Goal: Task Accomplishment & Management: Complete application form

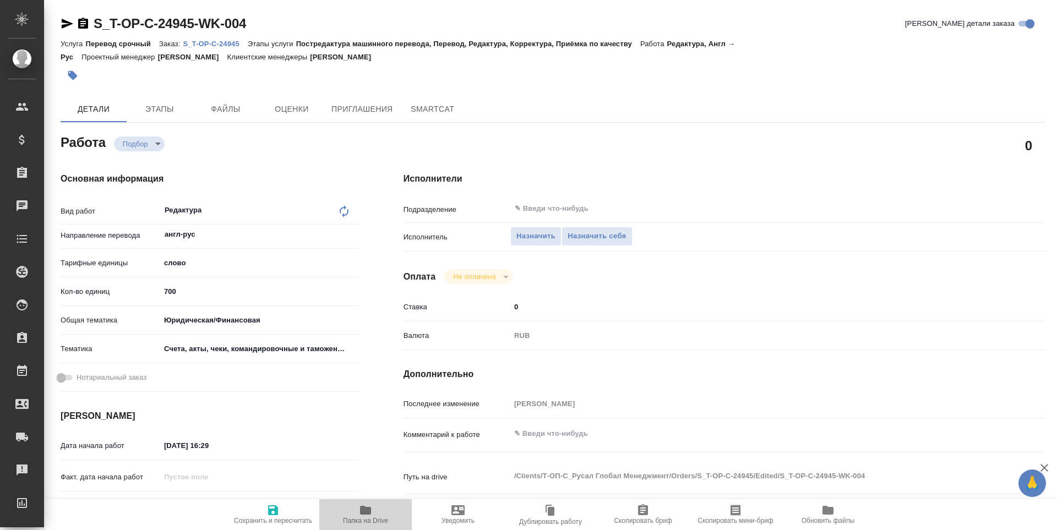
click at [361, 501] on button "Папка на Drive" at bounding box center [365, 514] width 92 height 31
click at [586, 239] on span "Назначить себя" at bounding box center [596, 236] width 58 height 13
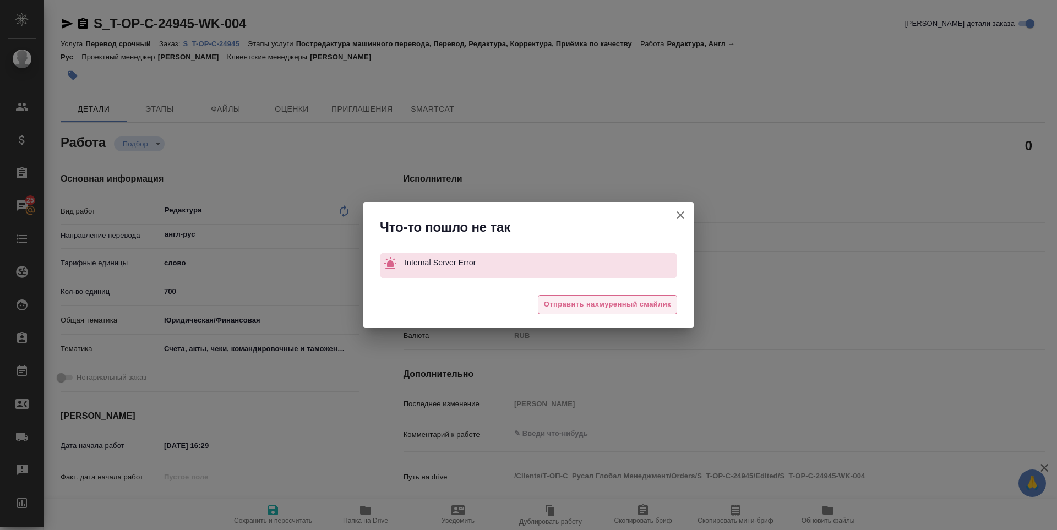
click at [593, 305] on span "Отправить нахмуренный смайлик" at bounding box center [607, 304] width 127 height 13
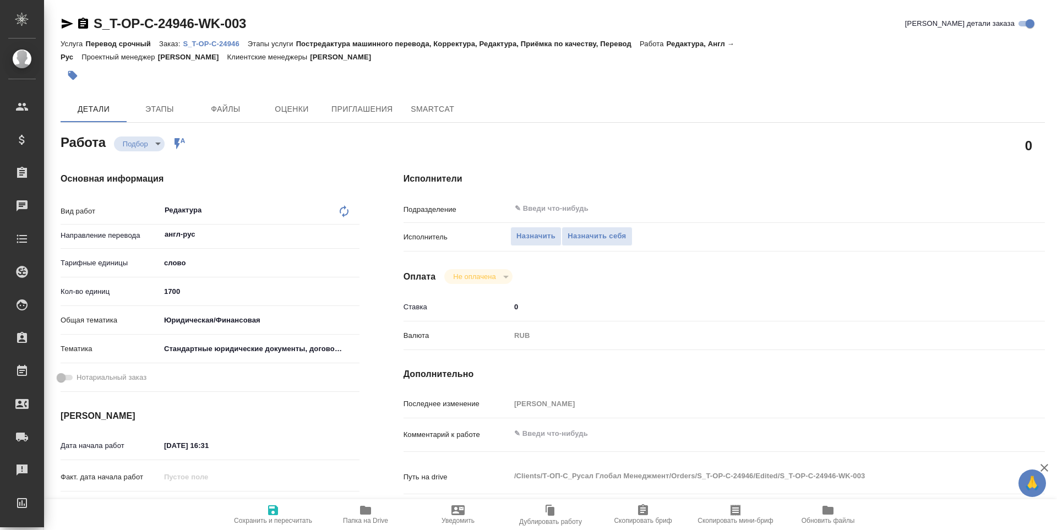
scroll to position [238, 0]
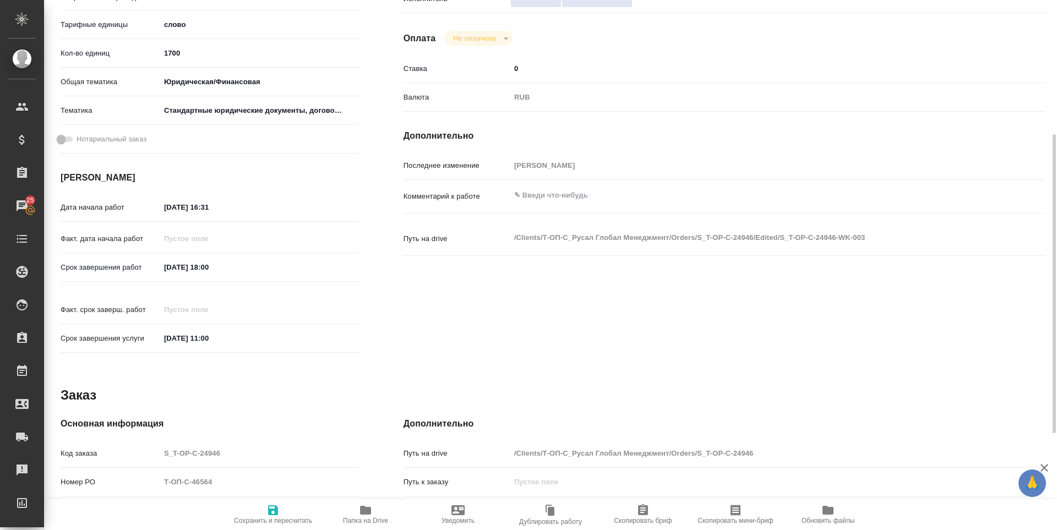
click at [364, 507] on icon "button" at bounding box center [365, 510] width 11 height 9
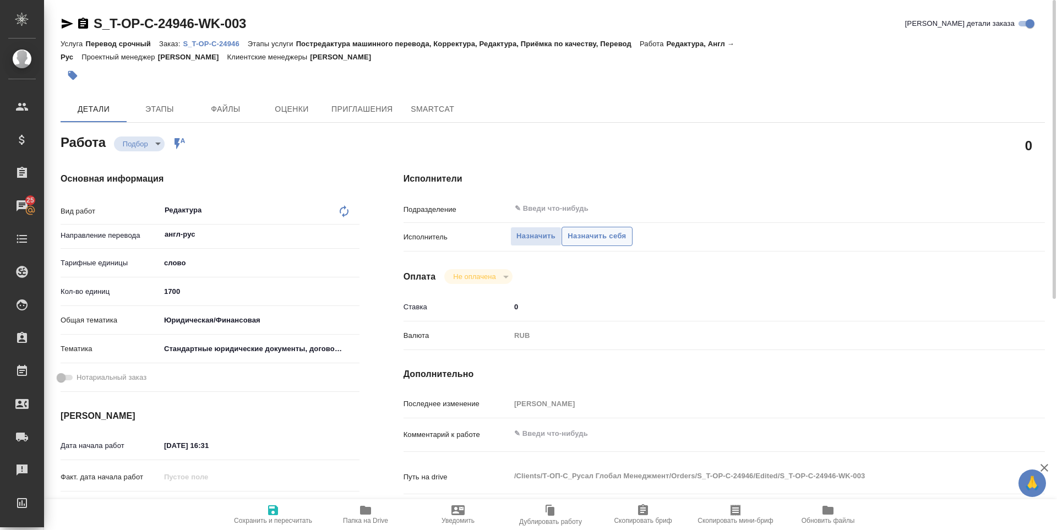
click at [597, 237] on span "Назначить себя" at bounding box center [596, 236] width 58 height 13
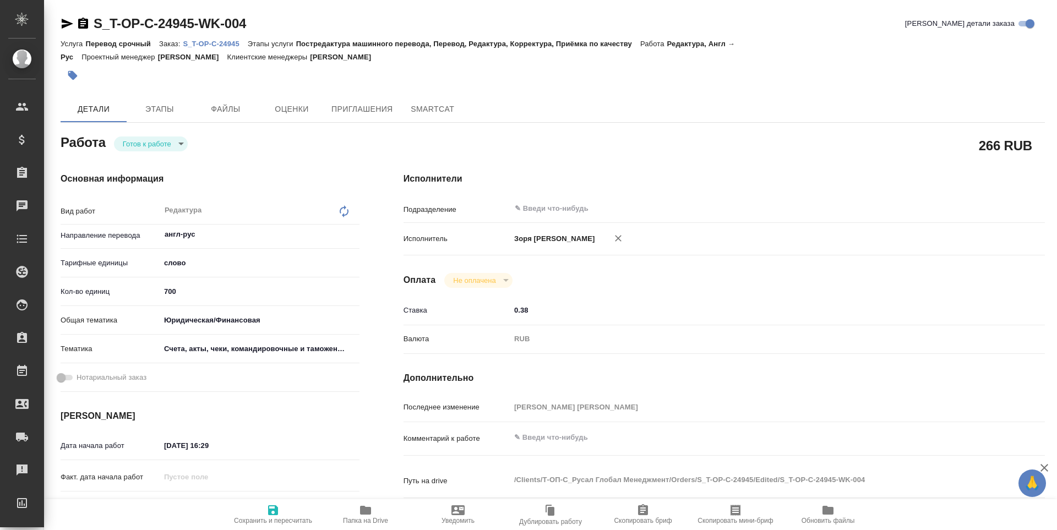
type textarea "x"
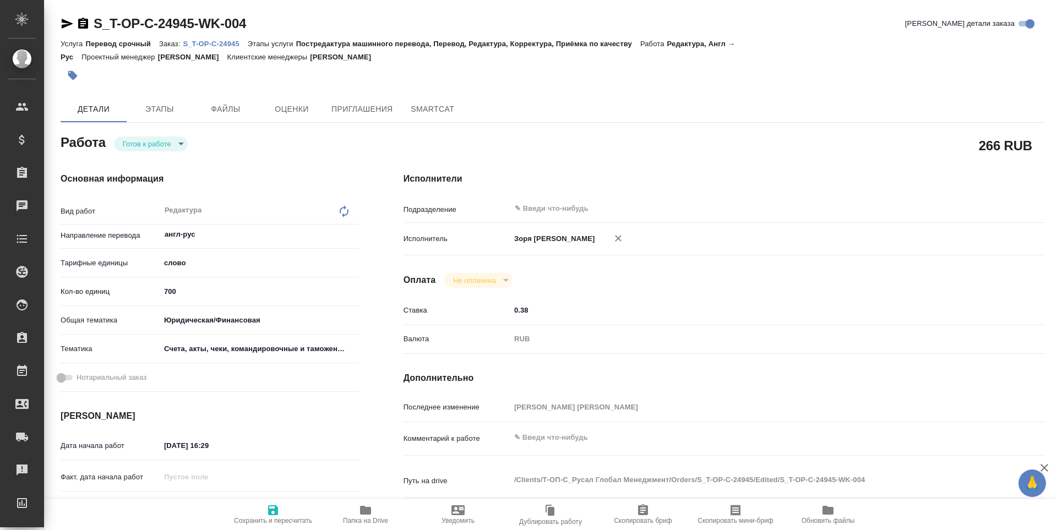
type textarea "x"
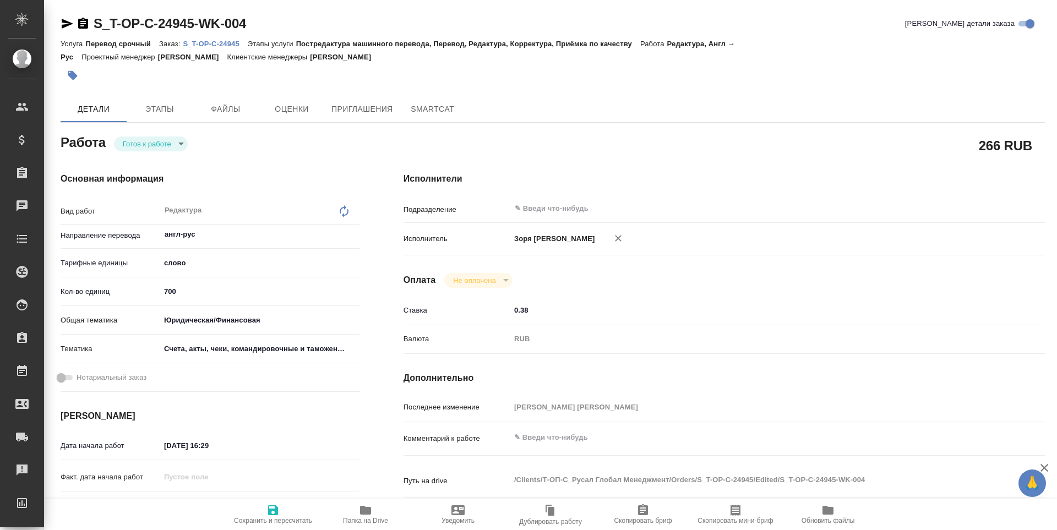
type textarea "x"
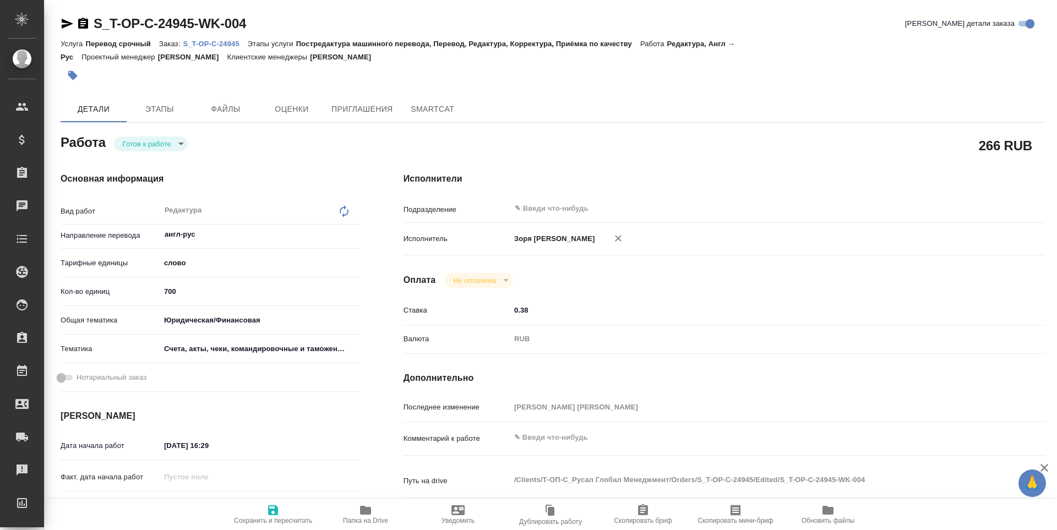
type textarea "x"
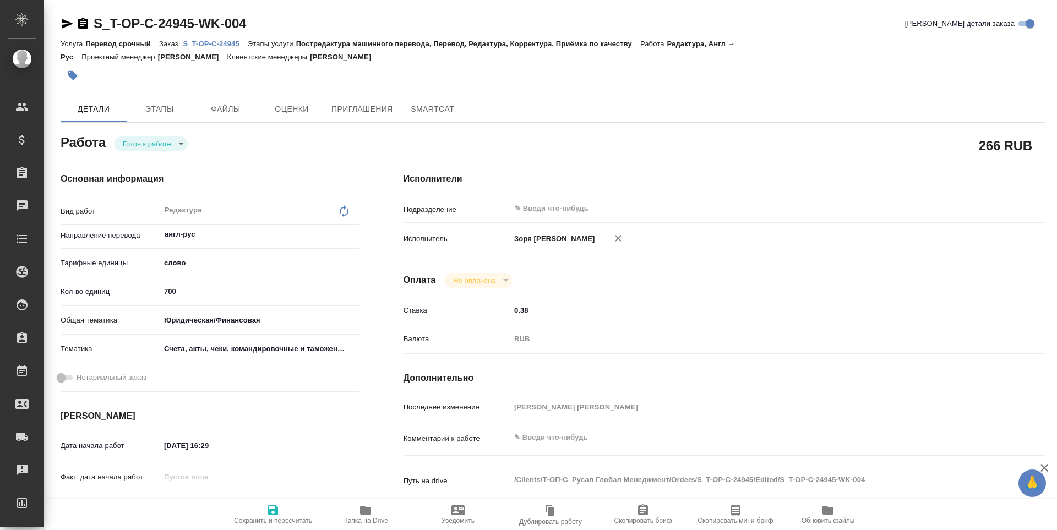
type textarea "x"
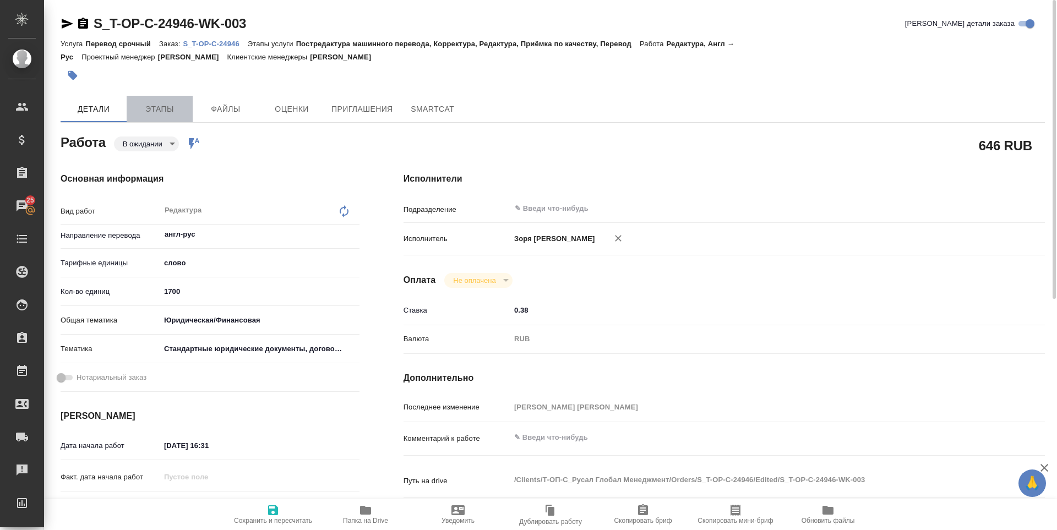
click at [159, 116] on span "Этапы" at bounding box center [159, 109] width 53 height 14
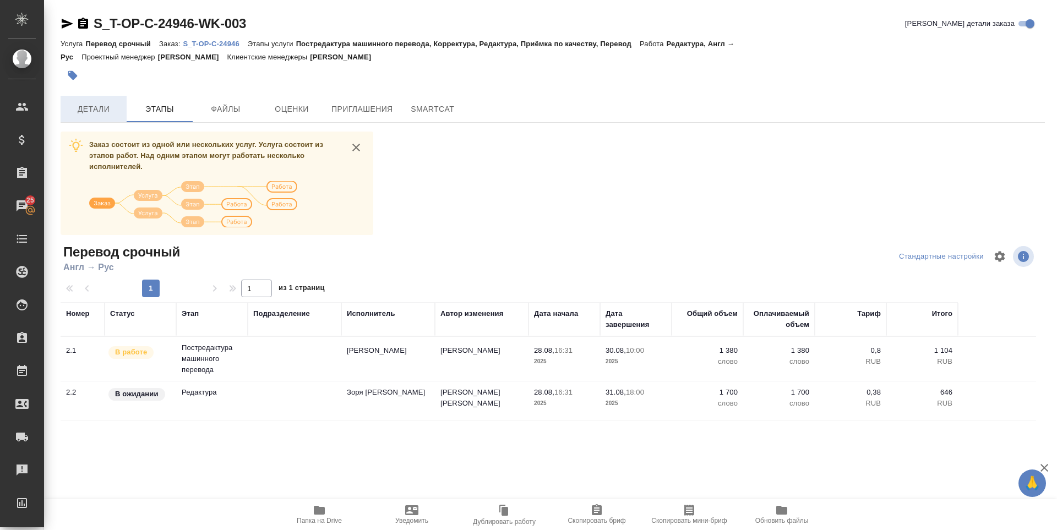
click at [114, 108] on span "Детали" at bounding box center [93, 109] width 53 height 14
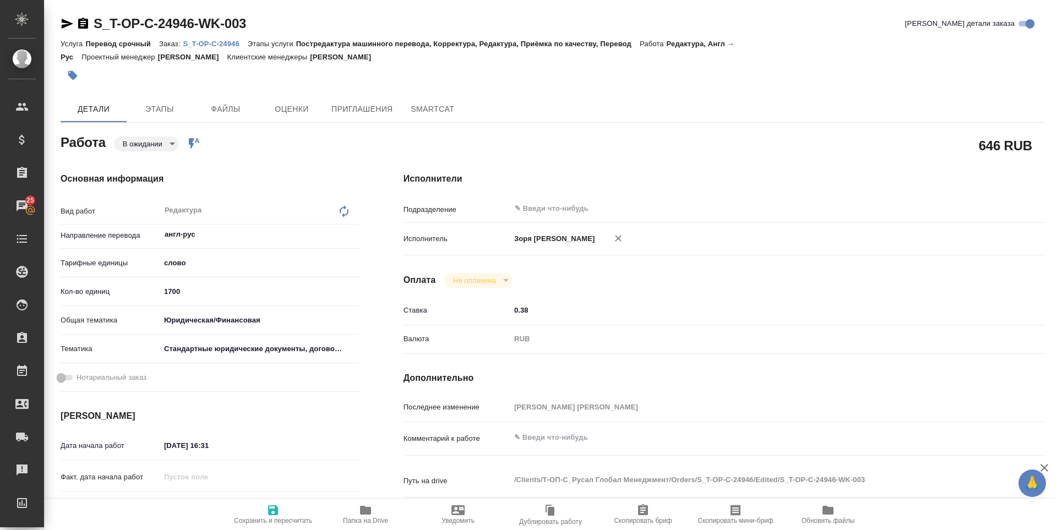
type textarea "x"
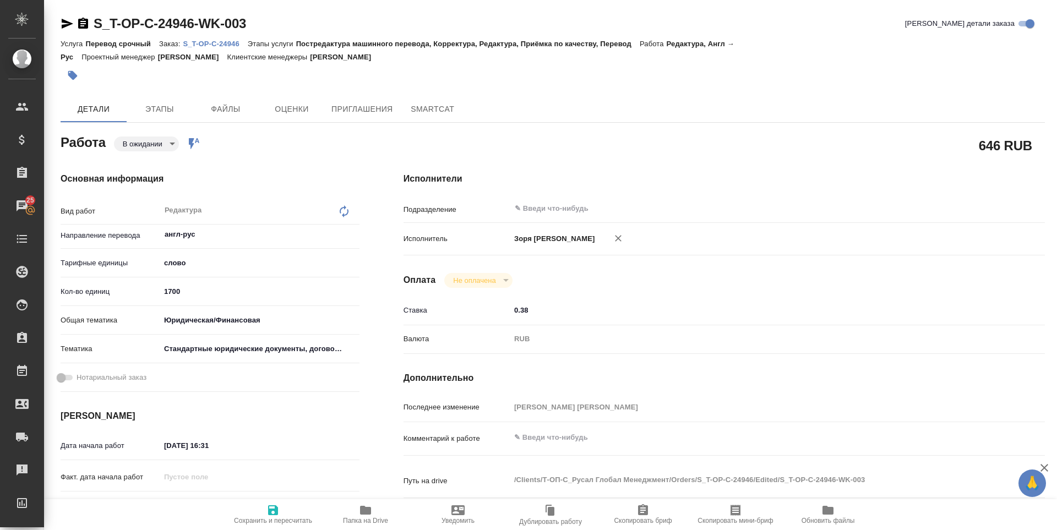
type textarea "x"
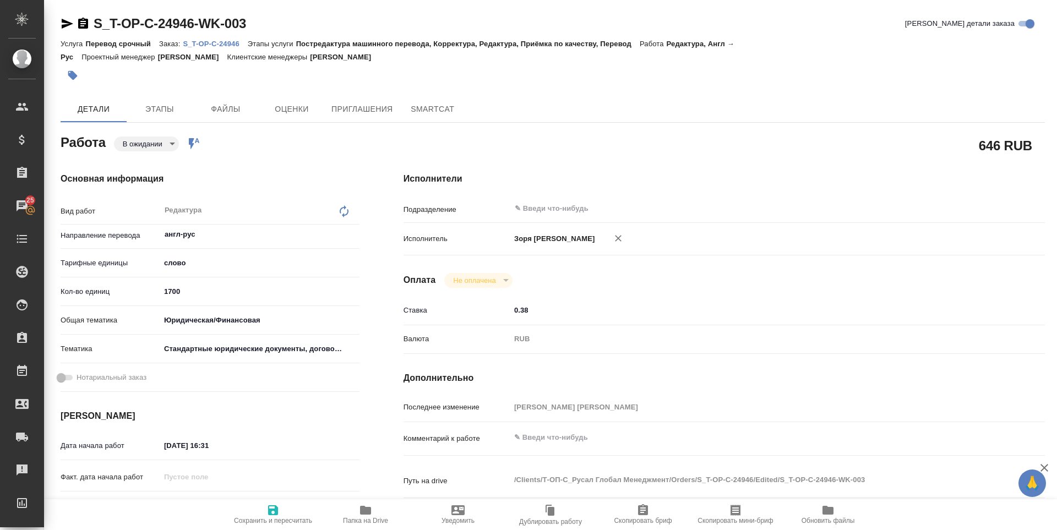
type textarea "x"
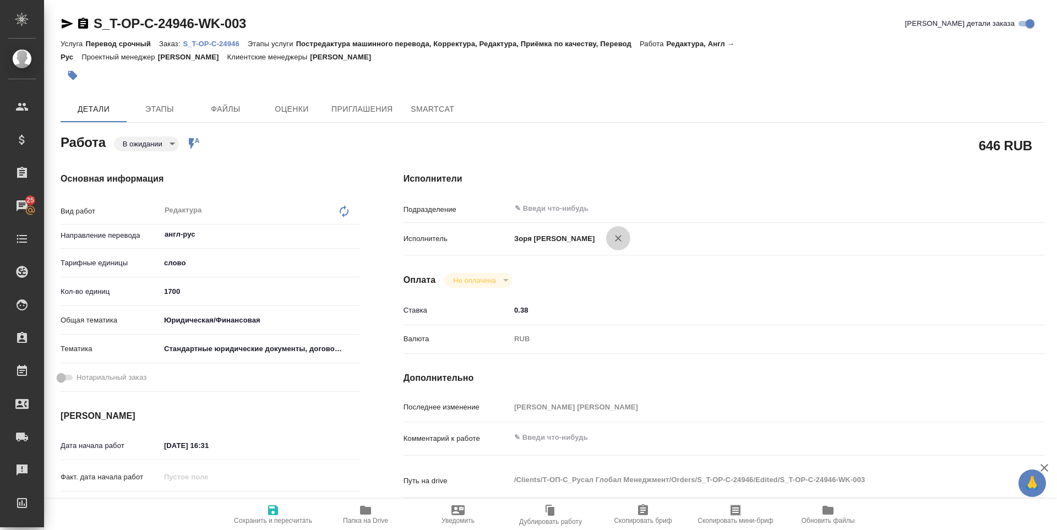
click at [630, 245] on button "button" at bounding box center [618, 238] width 24 height 24
type textarea "x"
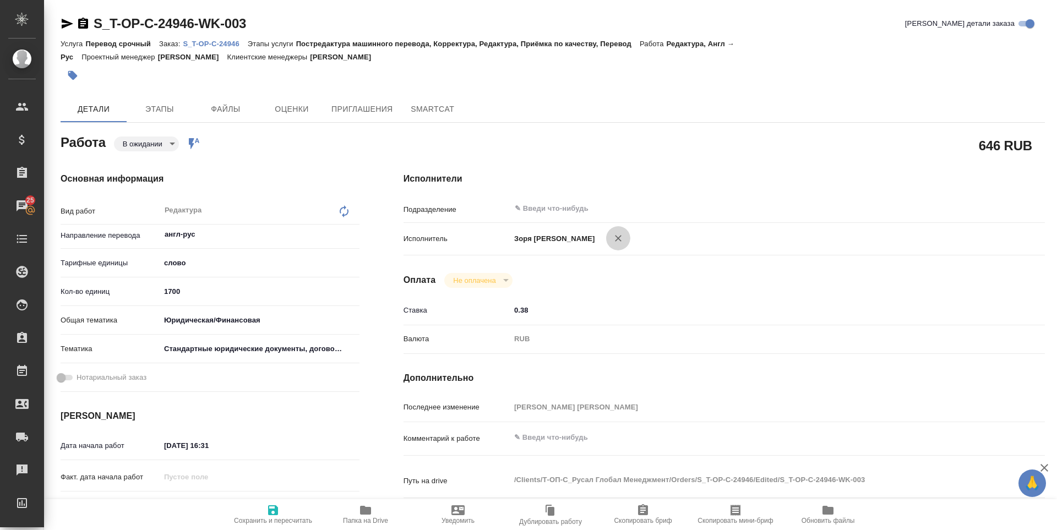
type textarea "x"
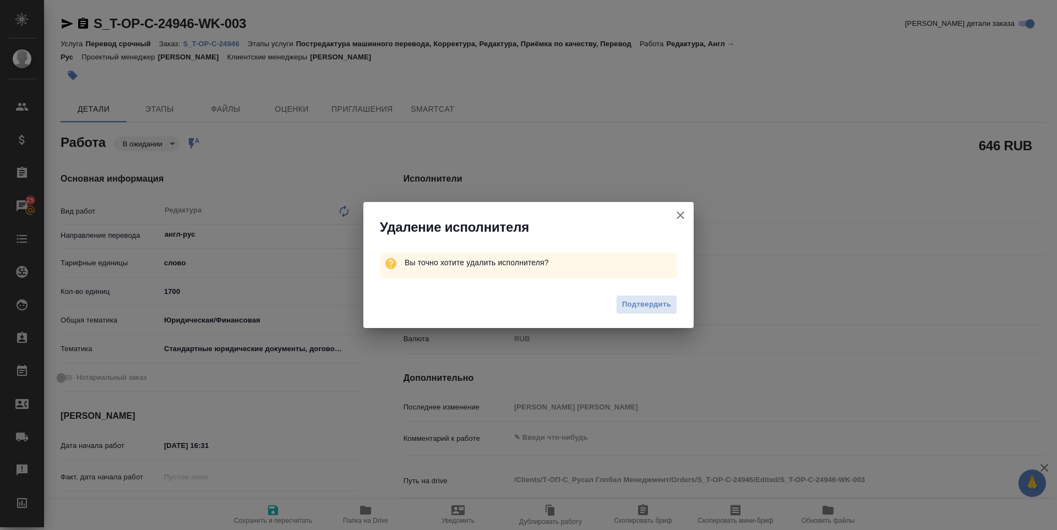
type textarea "x"
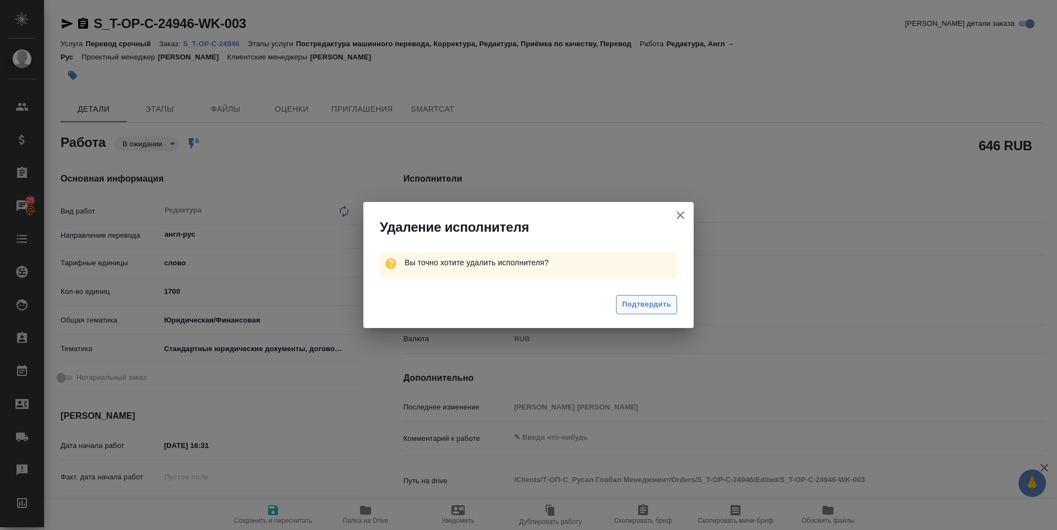
click at [634, 308] on span "Подтвердить" at bounding box center [646, 304] width 49 height 13
type textarea "x"
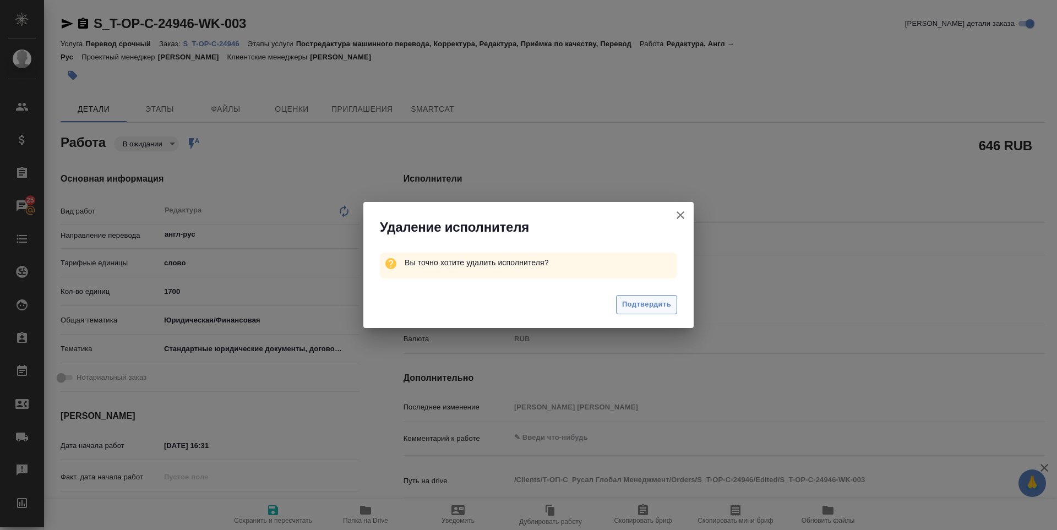
type textarea "x"
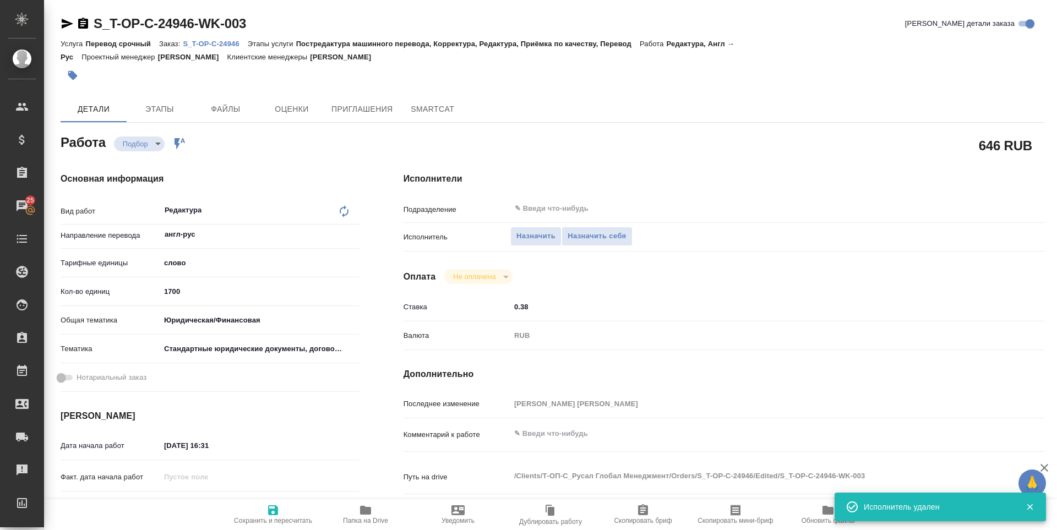
type textarea "x"
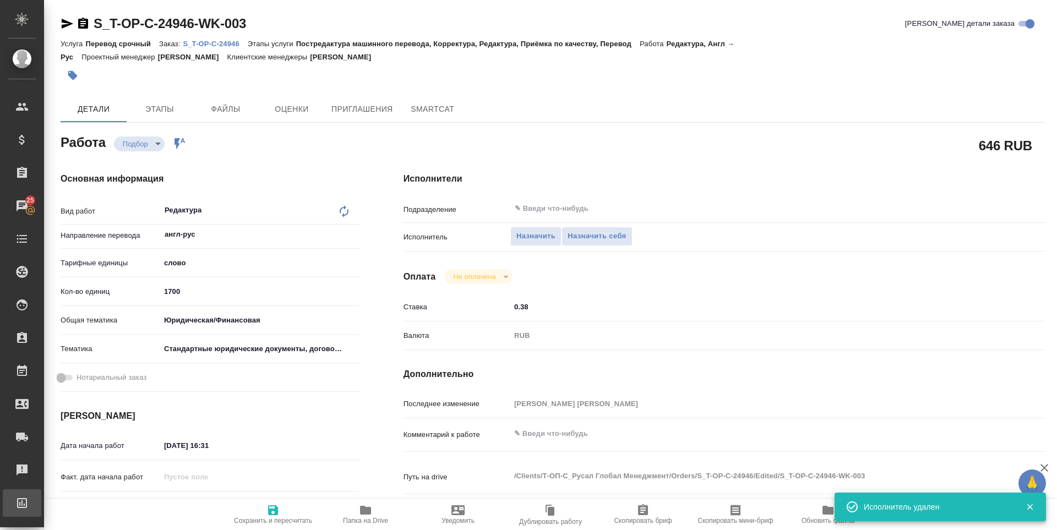
type textarea "x"
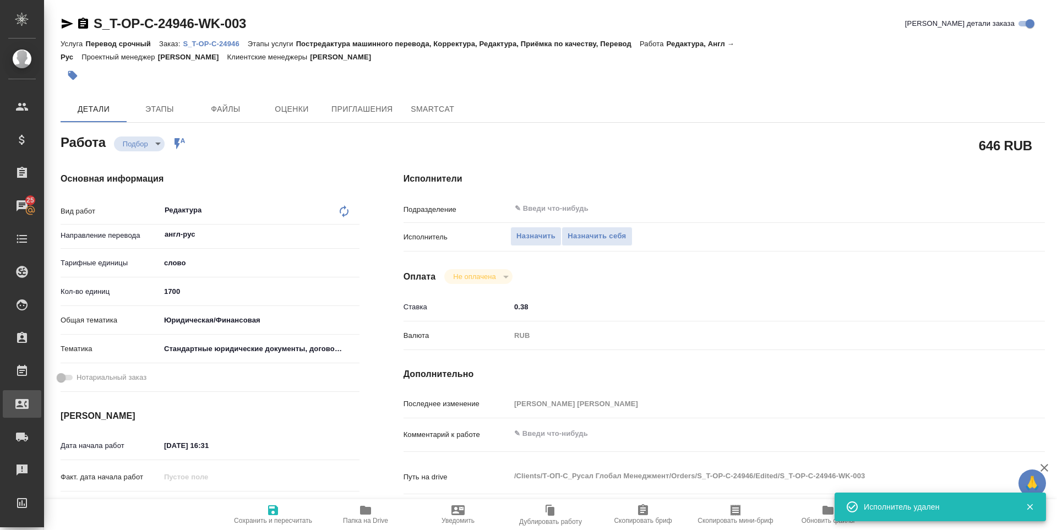
type textarea "x"
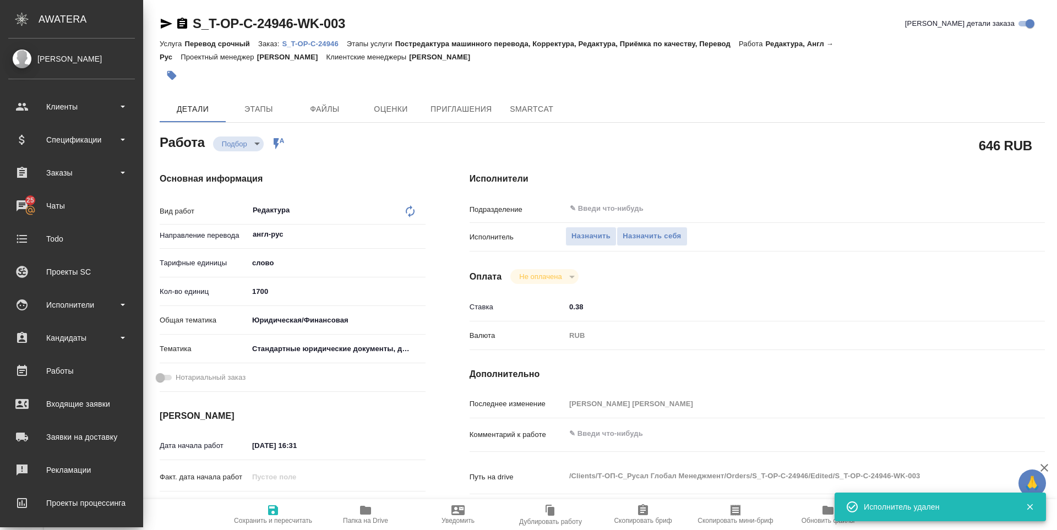
type textarea "x"
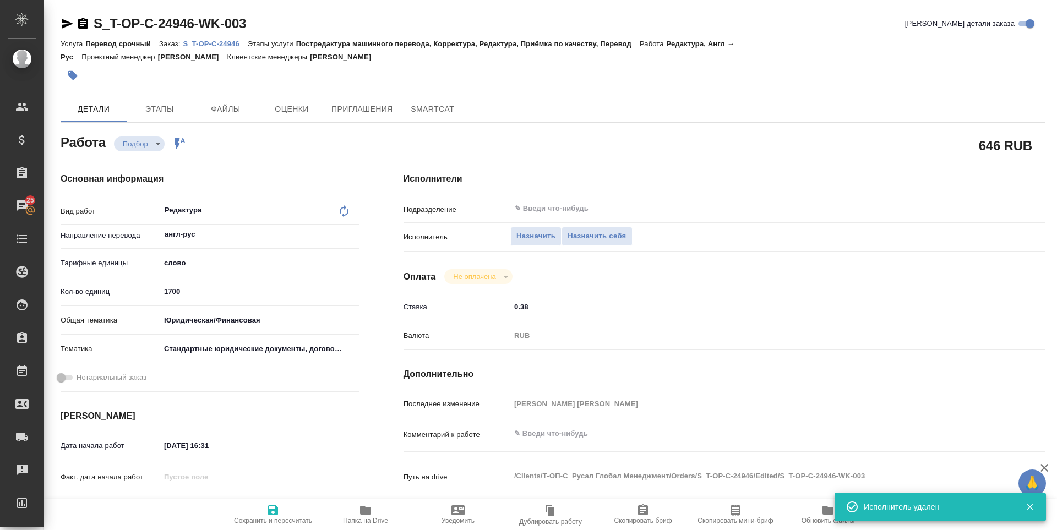
type textarea "x"
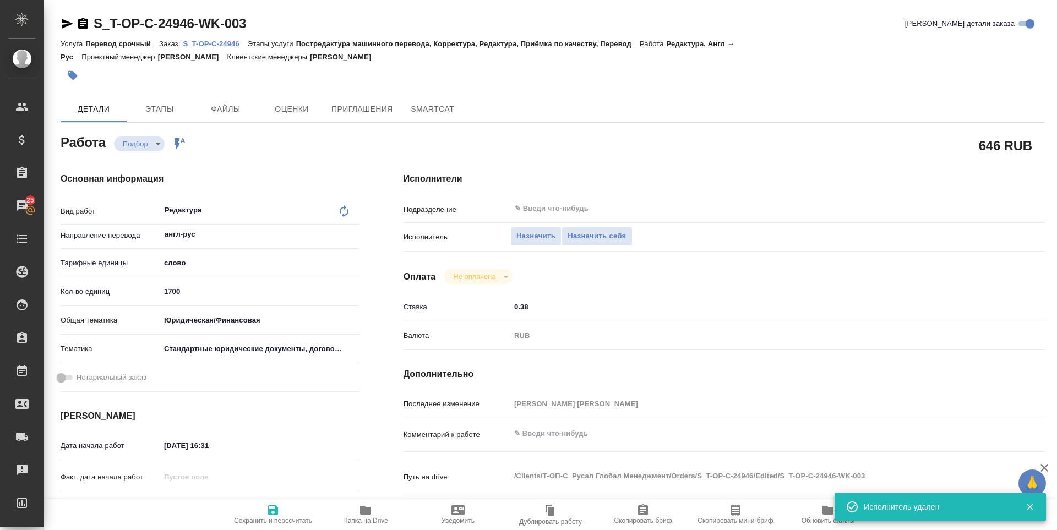
type textarea "x"
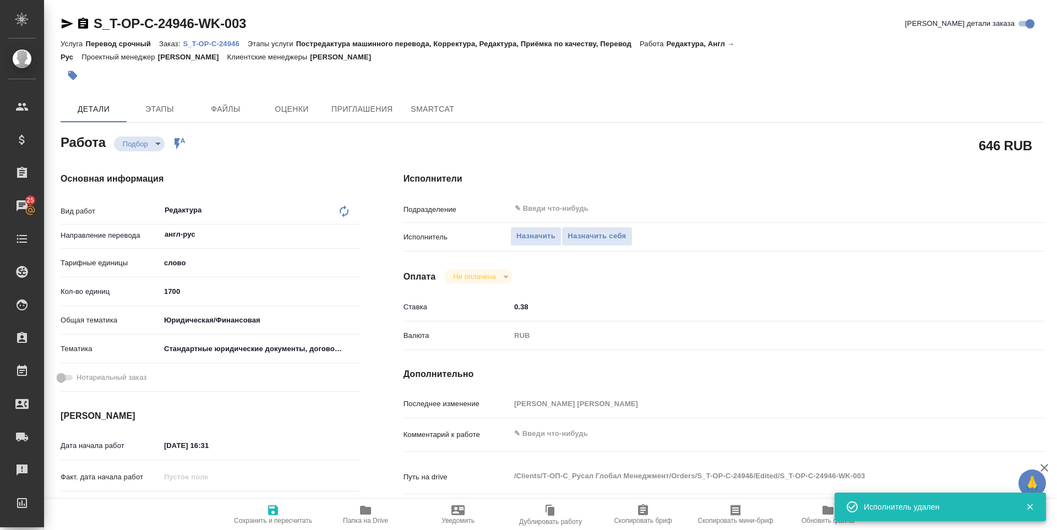
type textarea "x"
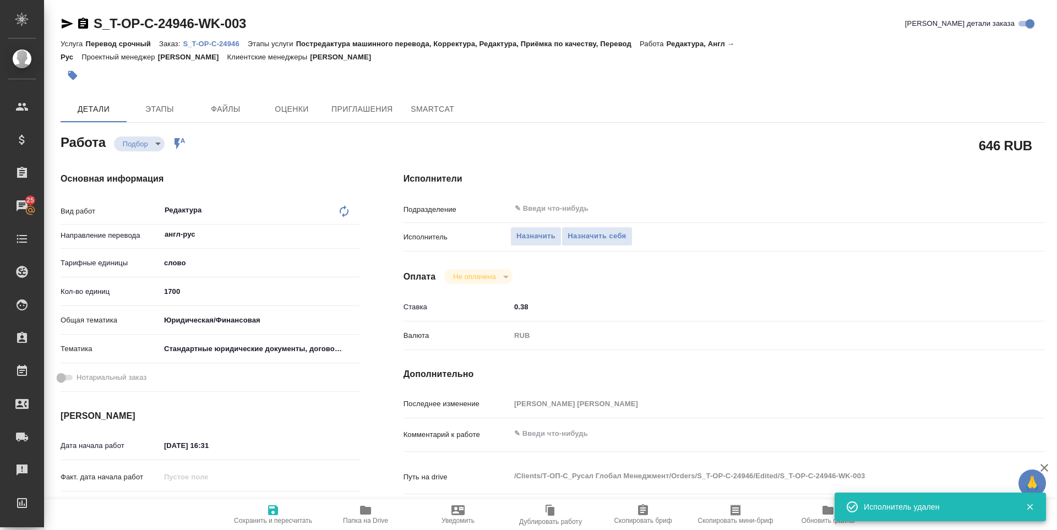
type textarea "x"
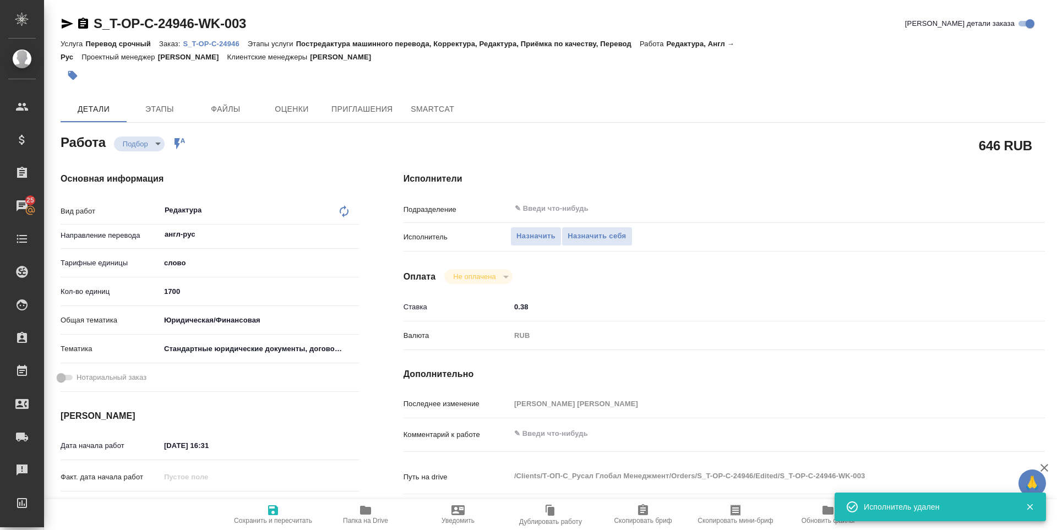
type textarea "x"
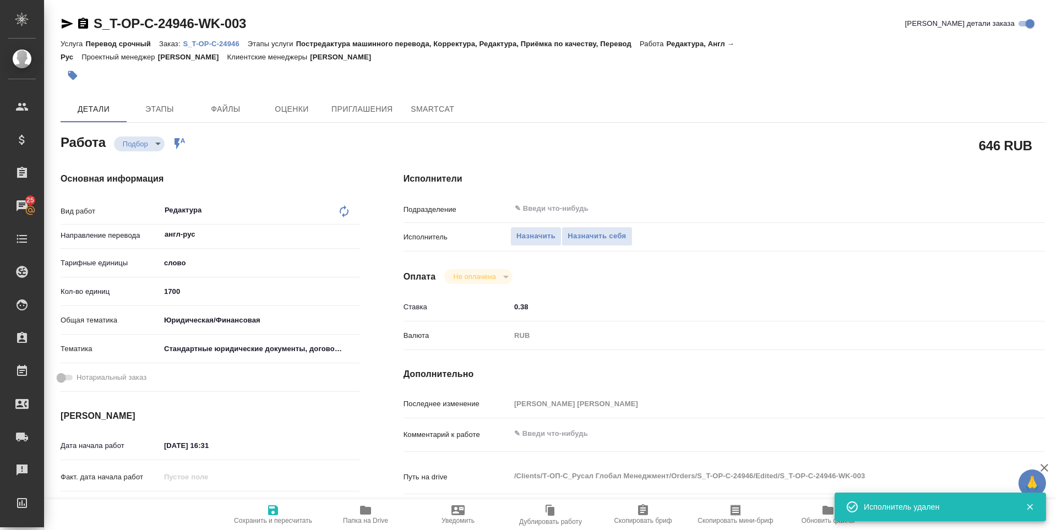
type textarea "x"
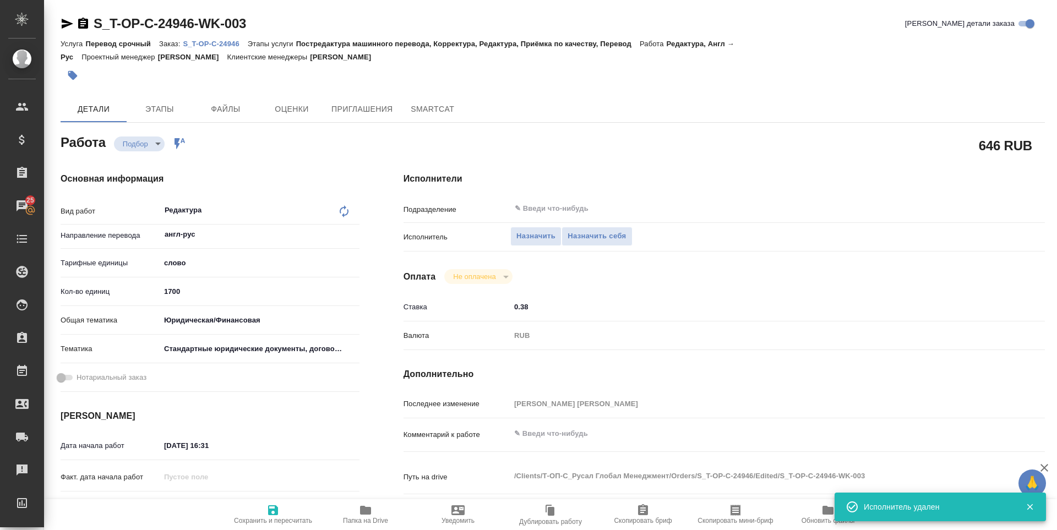
type textarea "x"
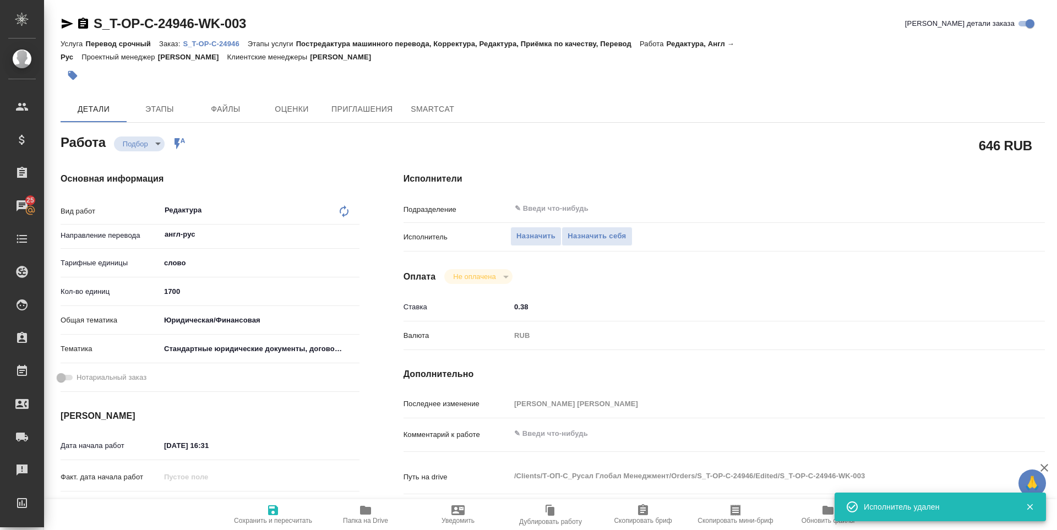
type textarea "x"
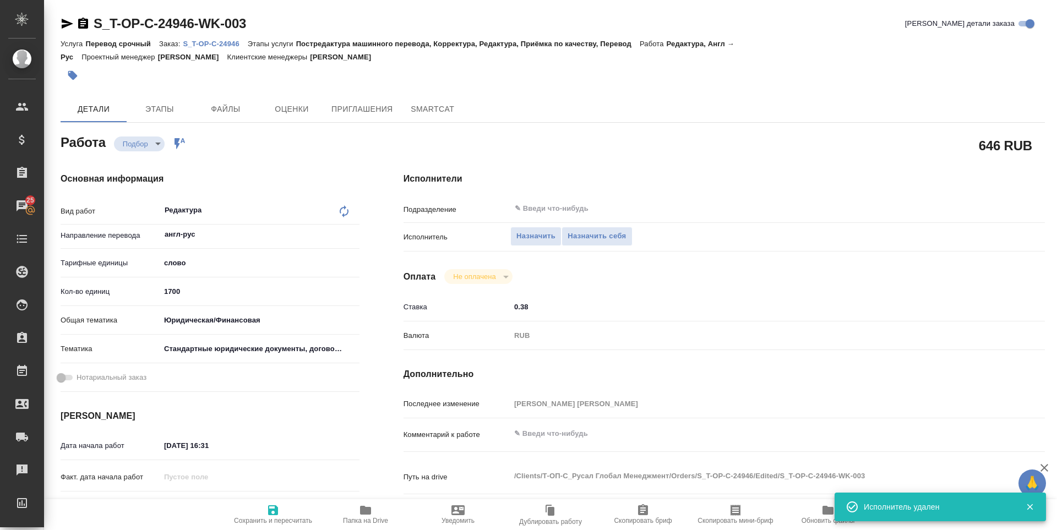
type textarea "x"
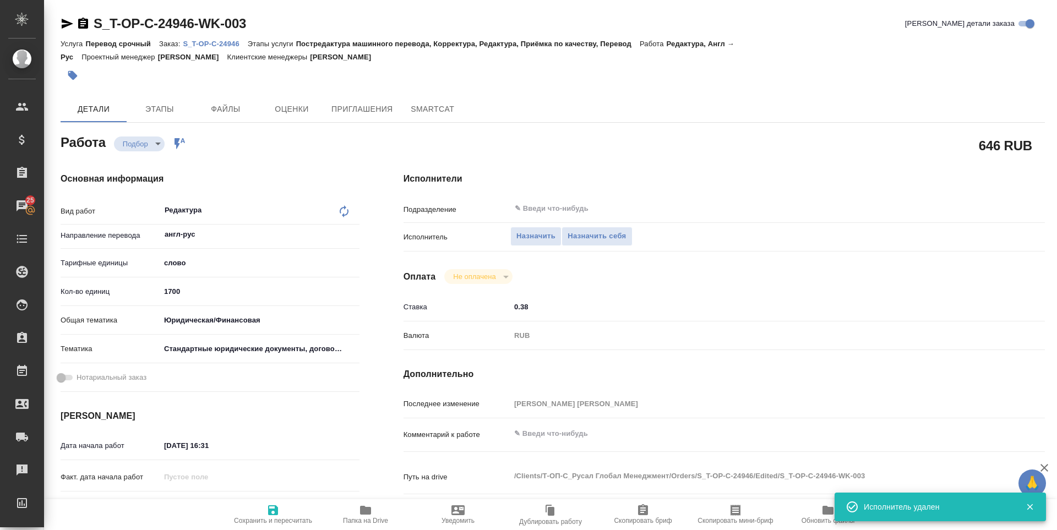
type textarea "x"
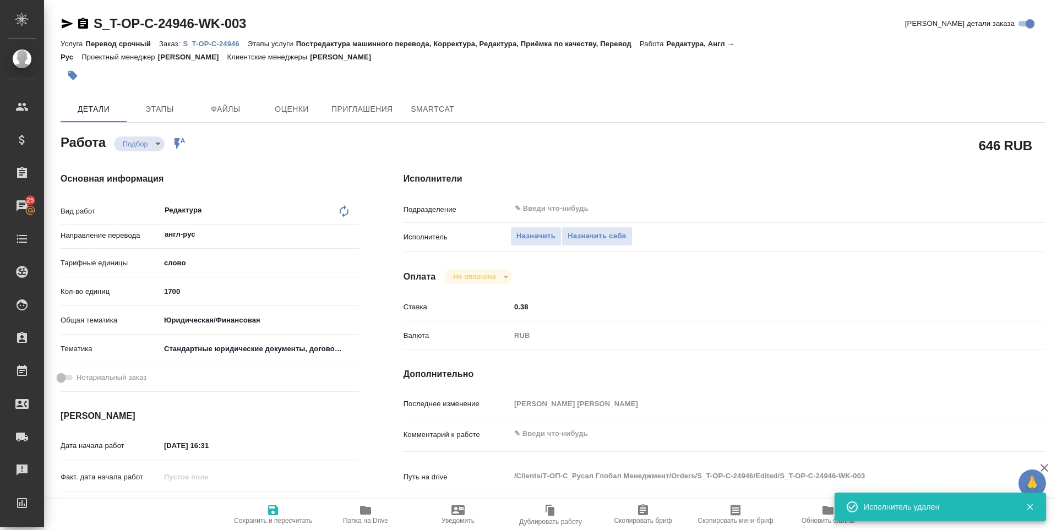
type textarea "x"
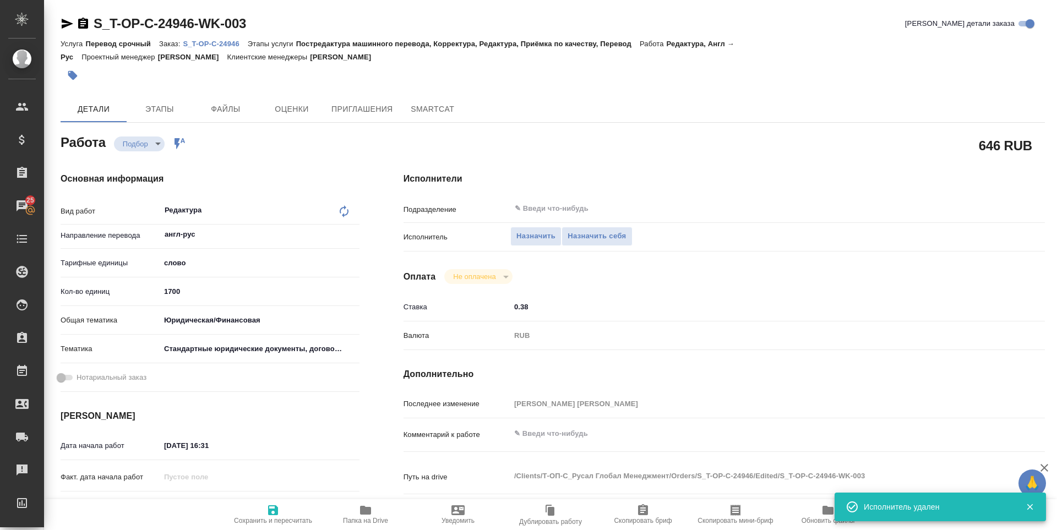
type textarea "x"
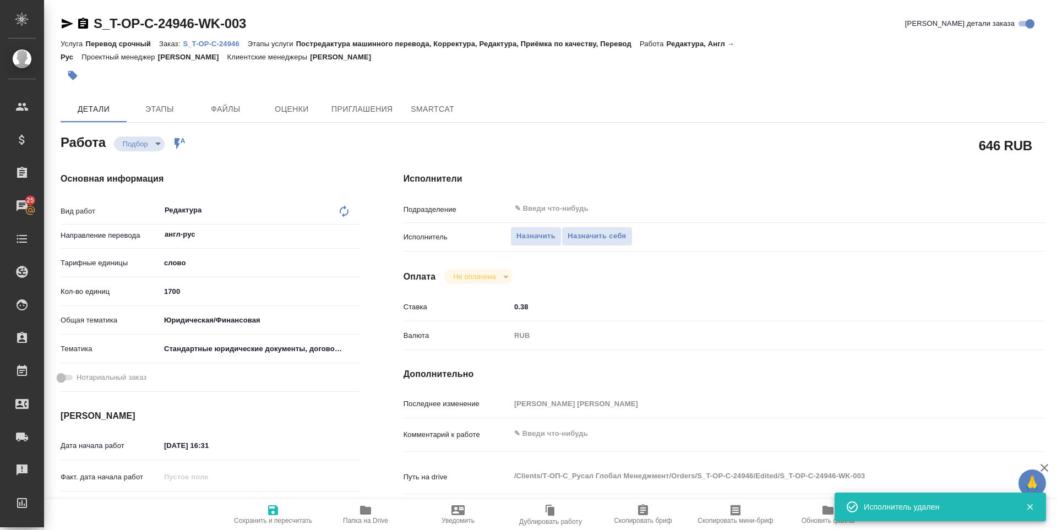
type textarea "x"
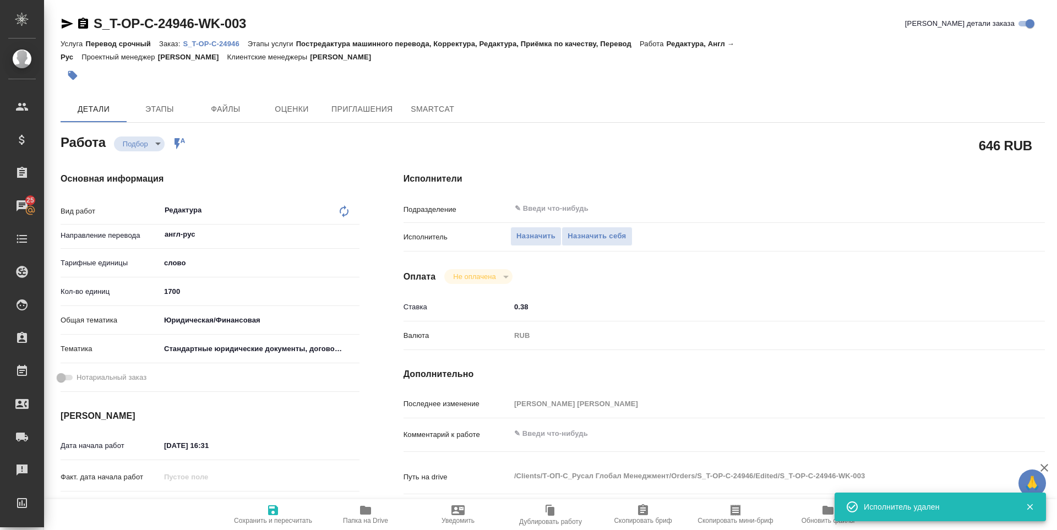
type textarea "x"
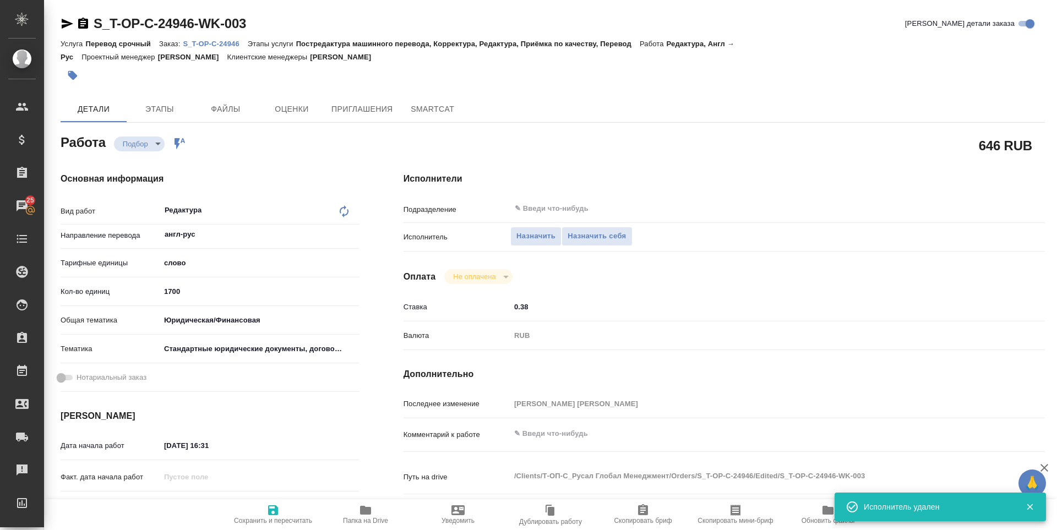
type textarea "x"
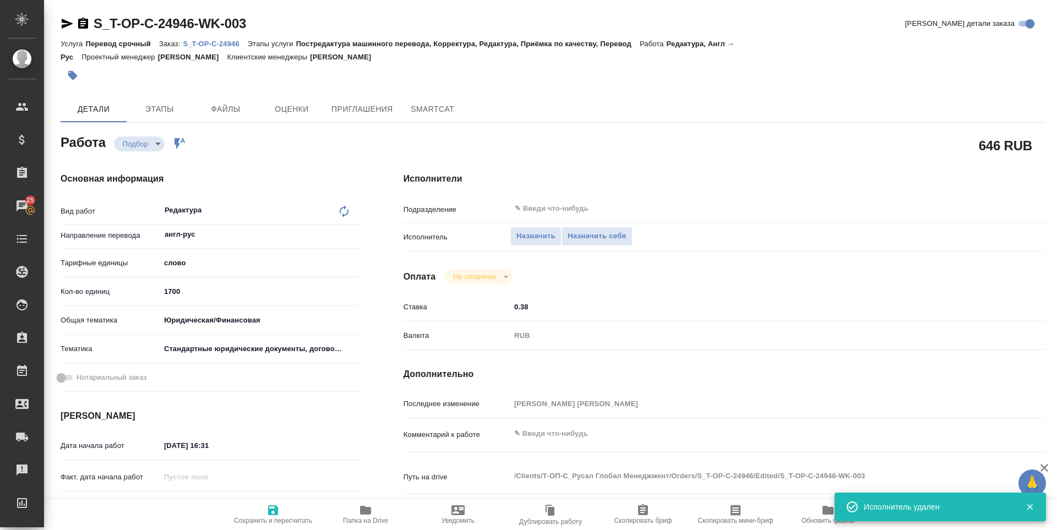
type textarea "x"
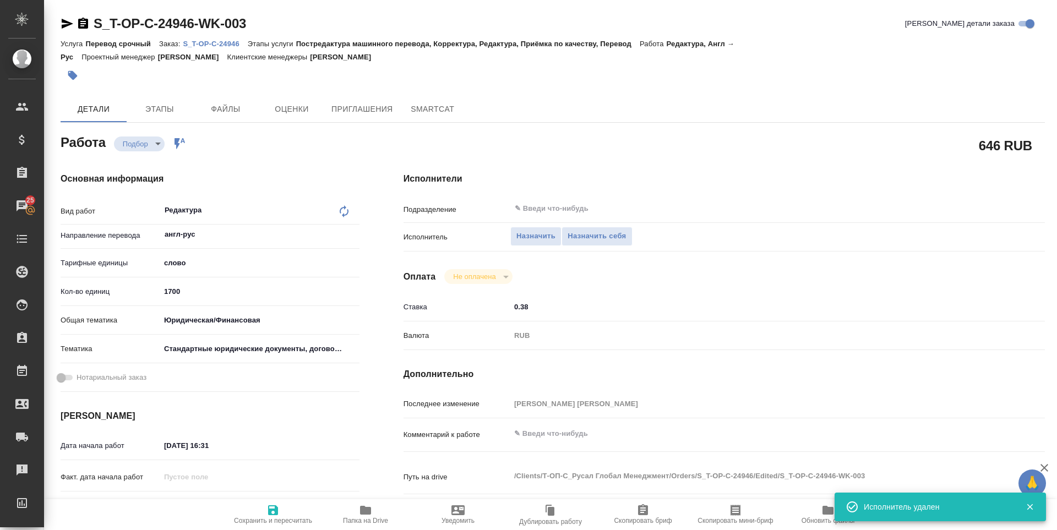
type textarea "x"
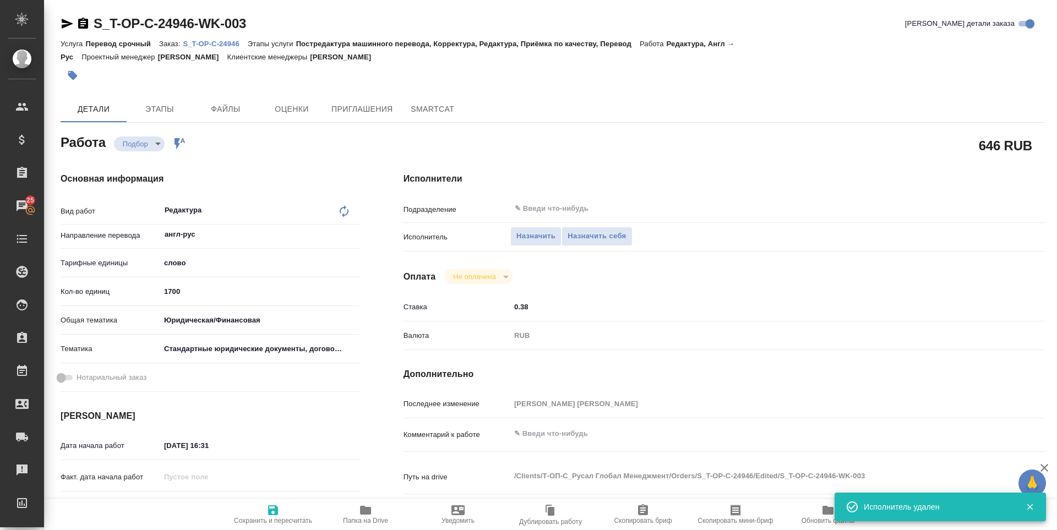
type textarea "x"
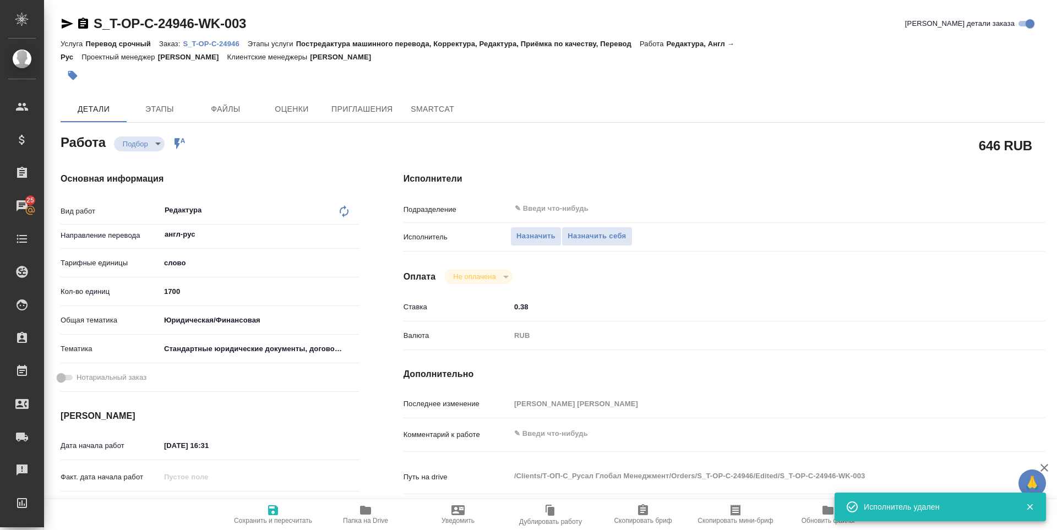
type textarea "x"
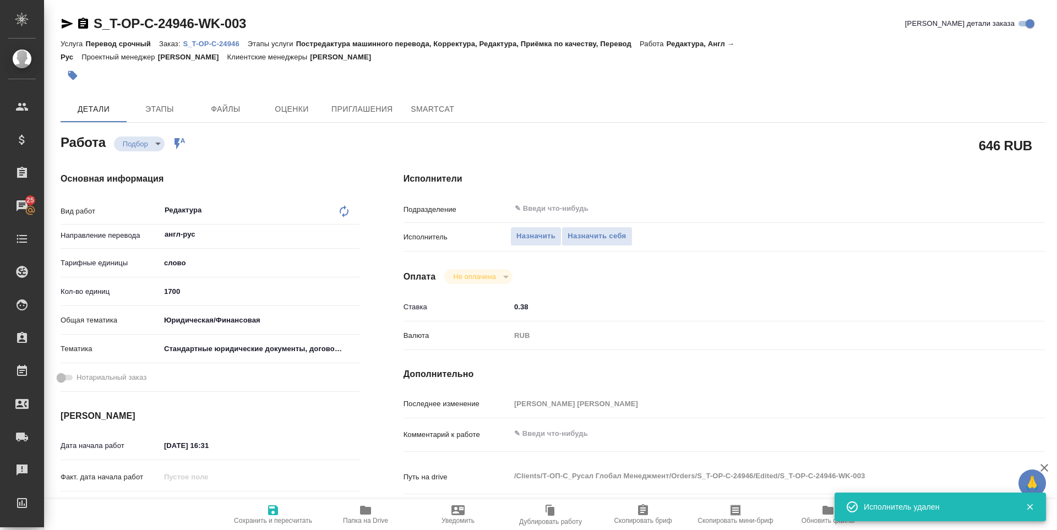
type textarea "x"
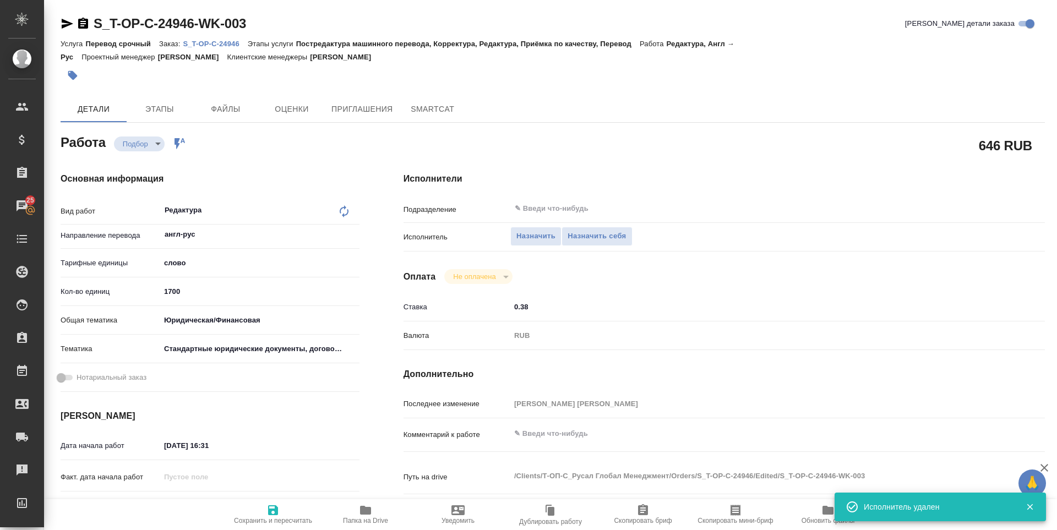
type textarea "x"
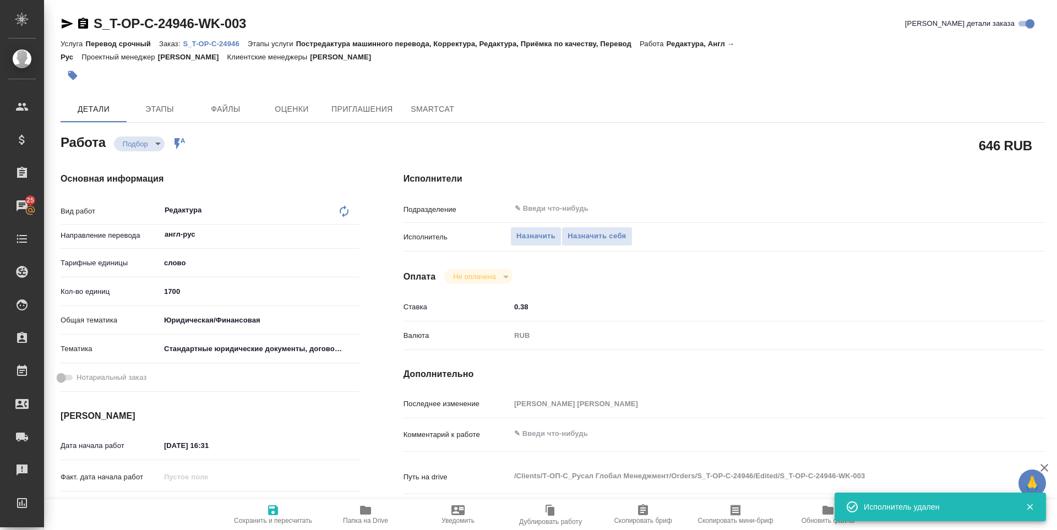
type textarea "x"
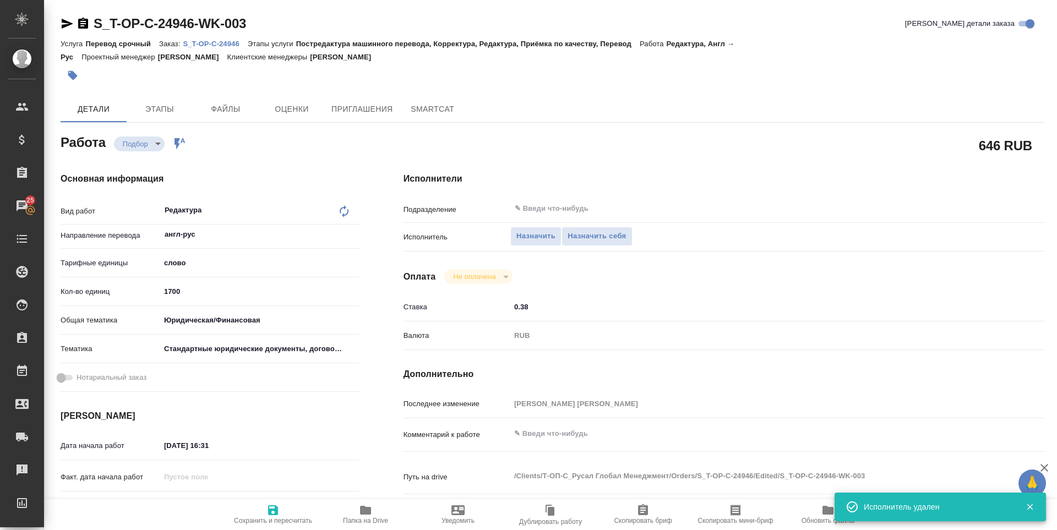
type textarea "x"
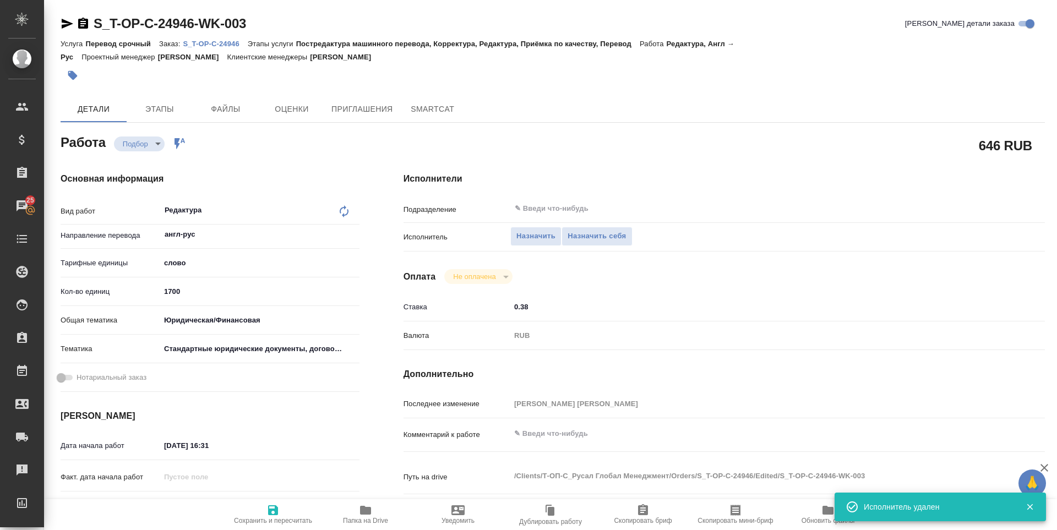
type textarea "x"
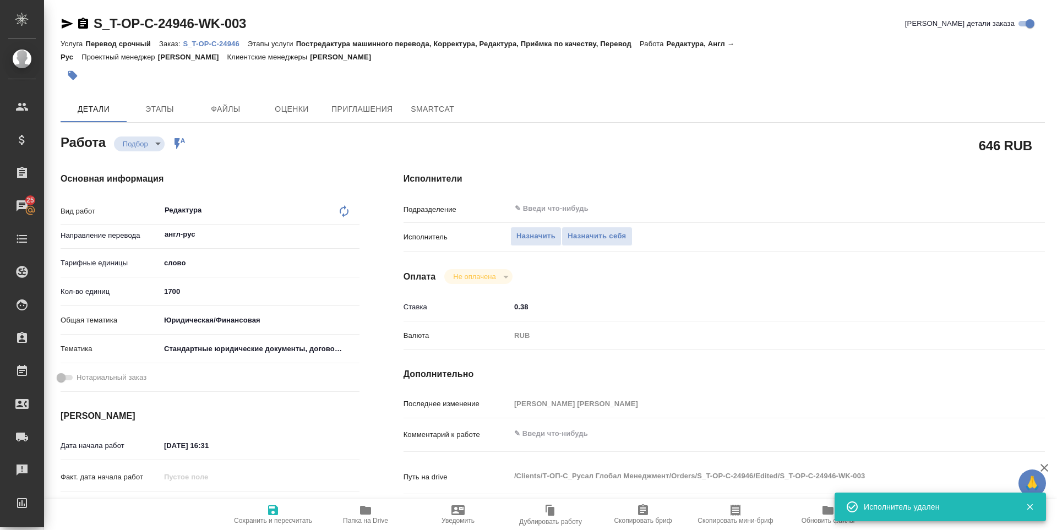
type textarea "x"
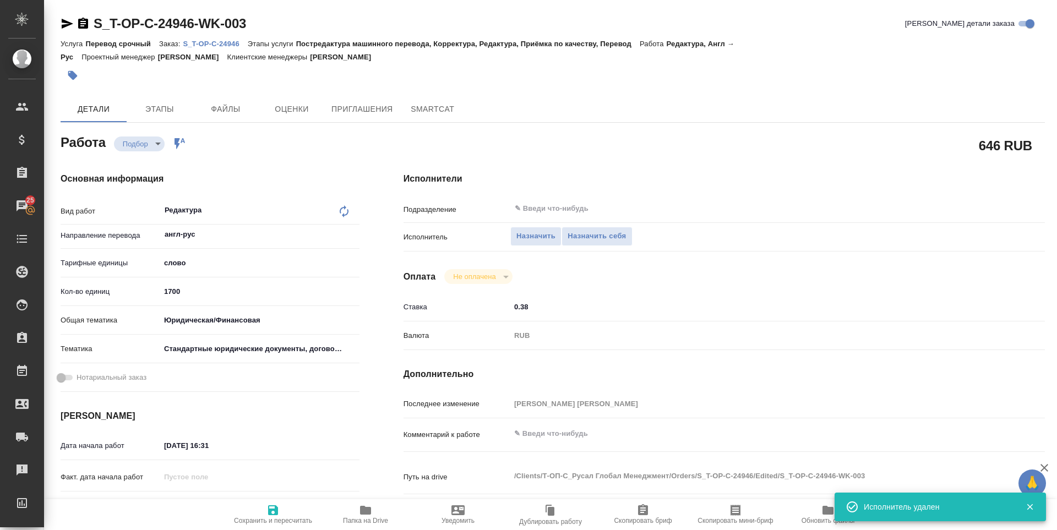
type textarea "x"
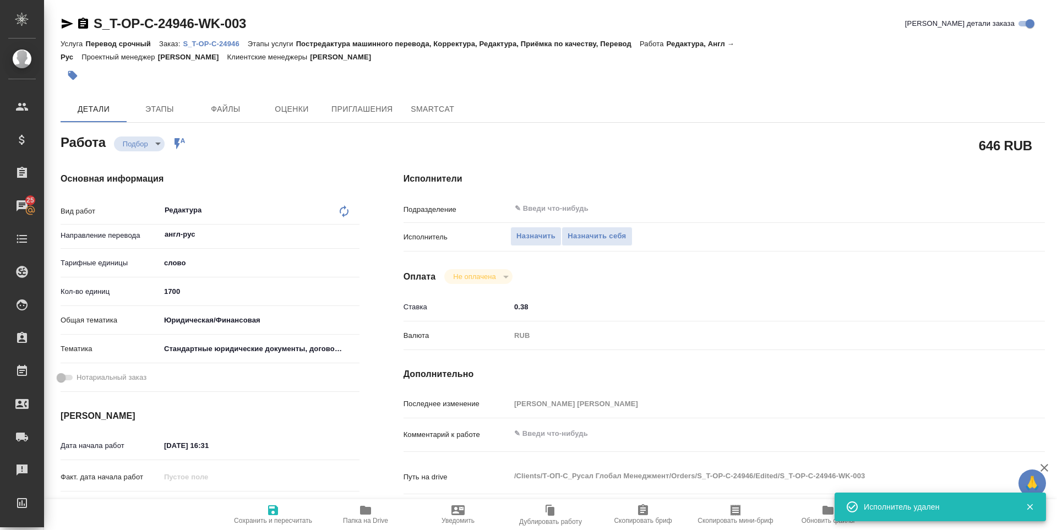
type textarea "x"
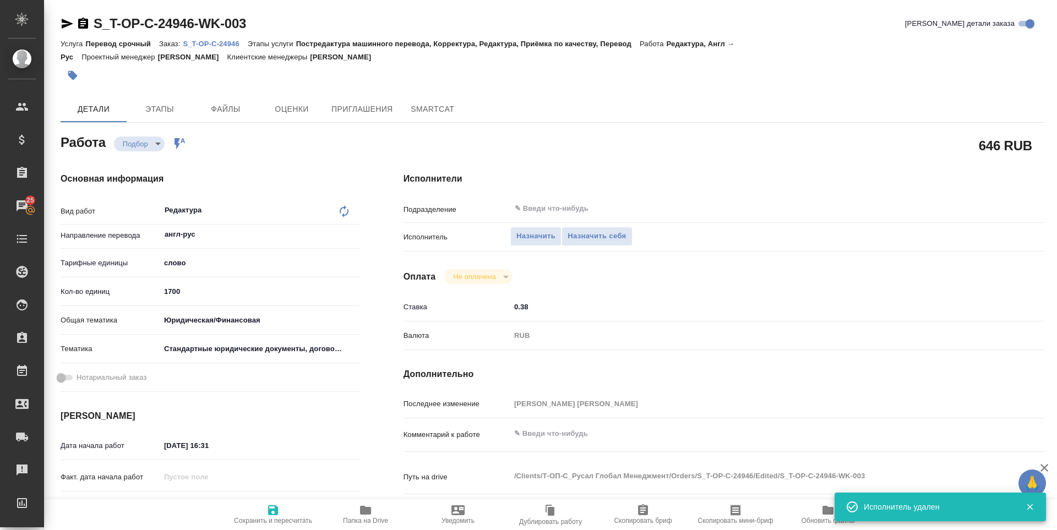
type textarea "x"
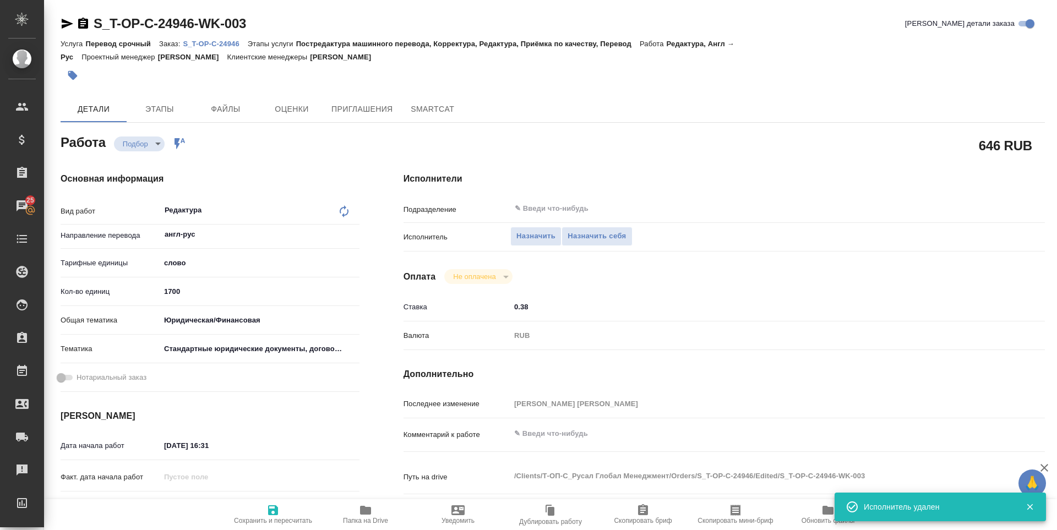
type textarea "x"
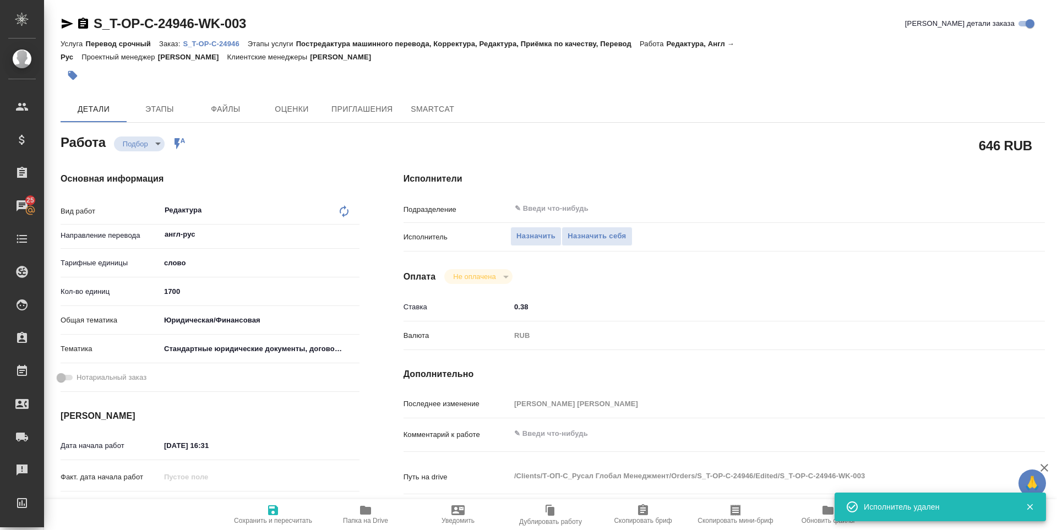
type textarea "x"
